Goal: Find contact information: Find contact information

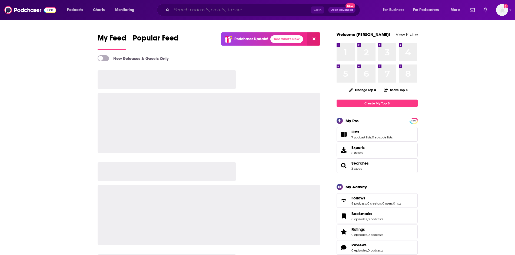
click at [221, 13] on input "Search podcasts, credits, & more..." at bounding box center [241, 10] width 139 height 9
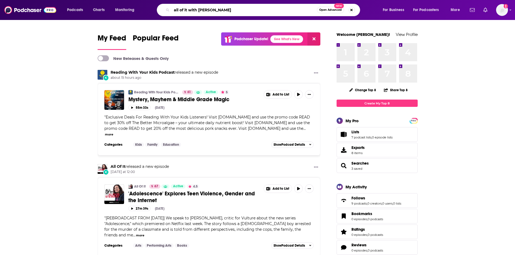
type input "all of it with [PERSON_NAME]"
click at [115, 166] on link "All Of It" at bounding box center [118, 166] width 15 height 5
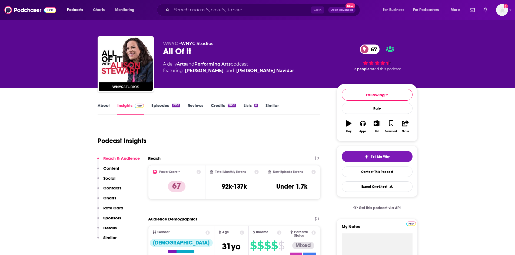
click at [107, 106] on link "About" at bounding box center [104, 109] width 12 height 12
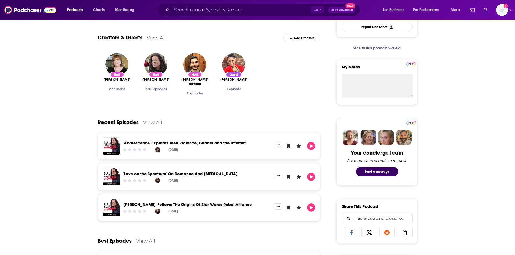
scroll to position [25, 0]
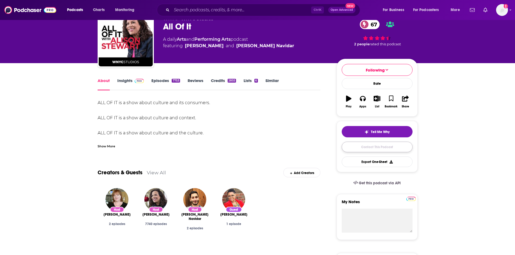
click at [357, 148] on link "Contact This Podcast" at bounding box center [377, 147] width 71 height 11
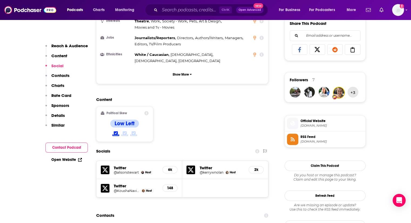
scroll to position [532, 0]
